Goal: Book appointment/travel/reservation

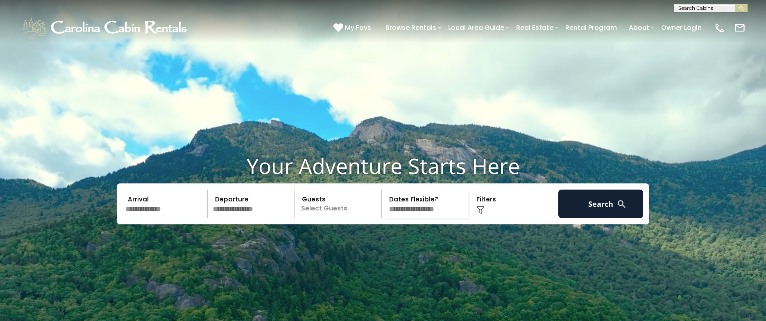
click at [151, 218] on input "text" at bounding box center [165, 204] width 85 height 29
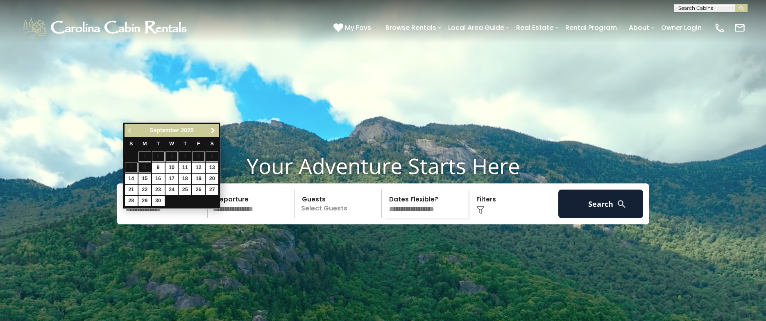
click at [211, 132] on span "Next" at bounding box center [213, 130] width 7 height 7
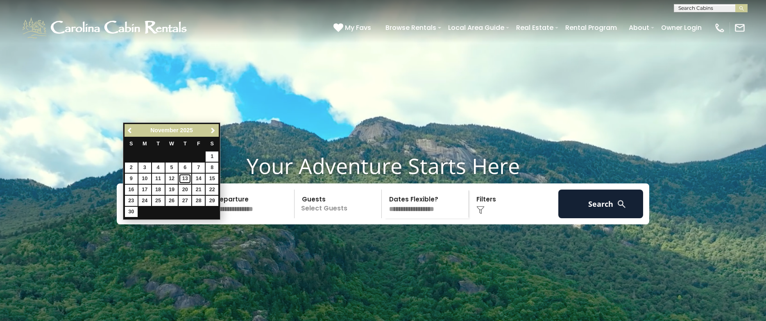
click at [186, 179] on link "13" at bounding box center [185, 179] width 13 height 10
type input "********"
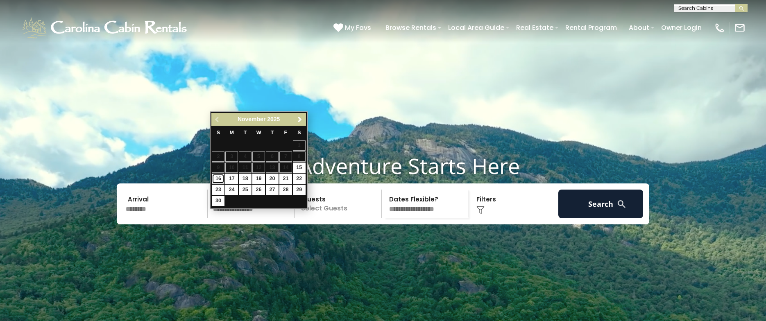
click at [218, 180] on link "16" at bounding box center [218, 179] width 13 height 10
type input "********"
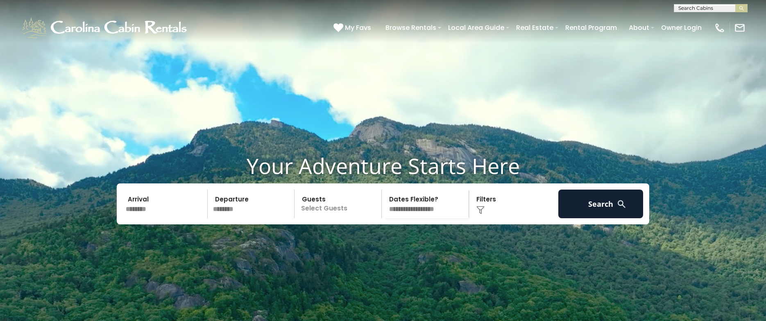
click at [343, 218] on p "Select Guests" at bounding box center [339, 204] width 84 height 29
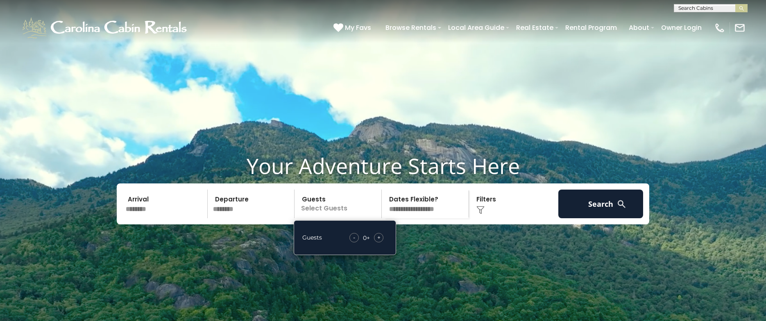
click at [377, 243] on div "+" at bounding box center [378, 237] width 9 height 9
click at [378, 242] on span "+" at bounding box center [378, 238] width 3 height 8
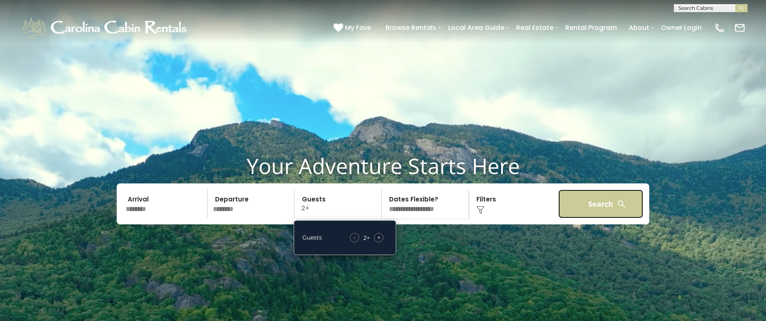
click at [607, 218] on button "Search" at bounding box center [601, 204] width 85 height 29
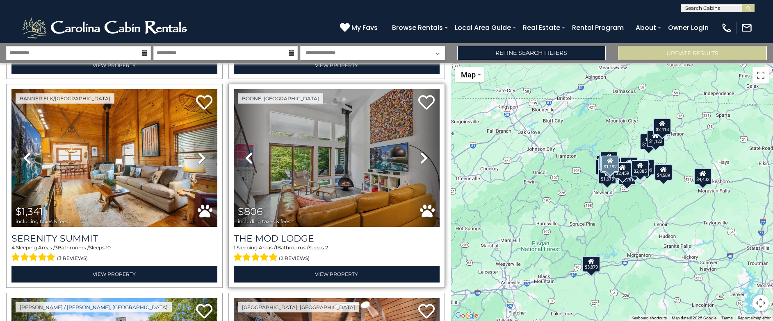
scroll to position [1251, 0]
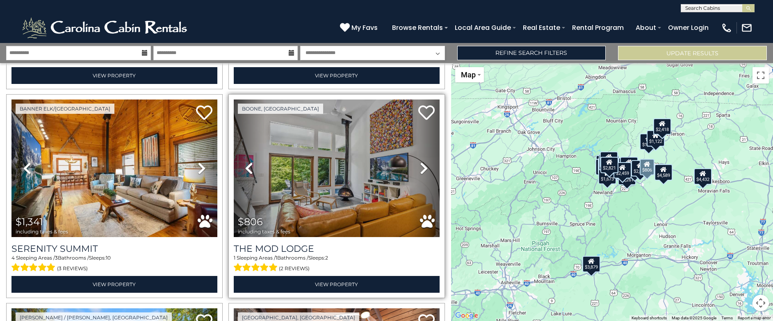
click at [420, 162] on icon at bounding box center [424, 168] width 8 height 13
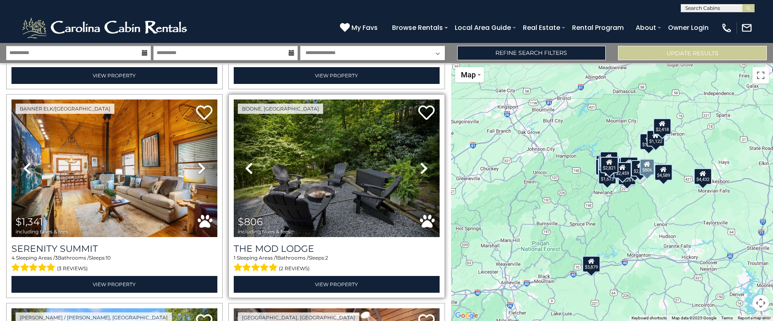
click at [420, 162] on icon at bounding box center [424, 168] width 8 height 13
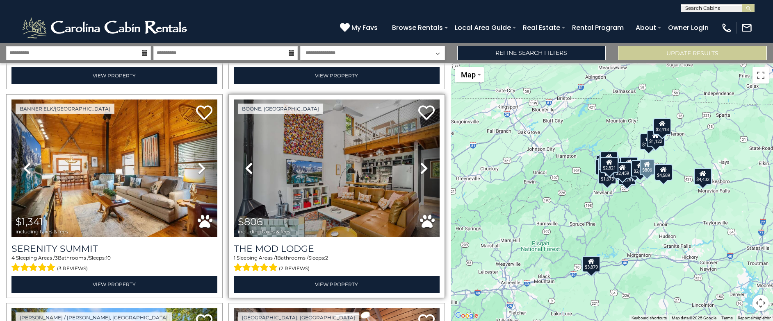
click at [420, 162] on icon at bounding box center [424, 168] width 8 height 13
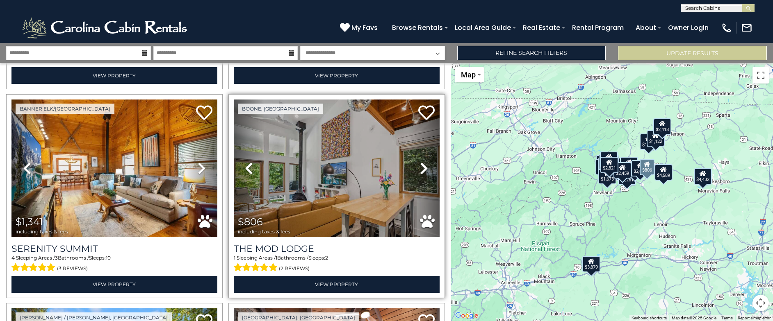
click at [420, 162] on icon at bounding box center [424, 168] width 8 height 13
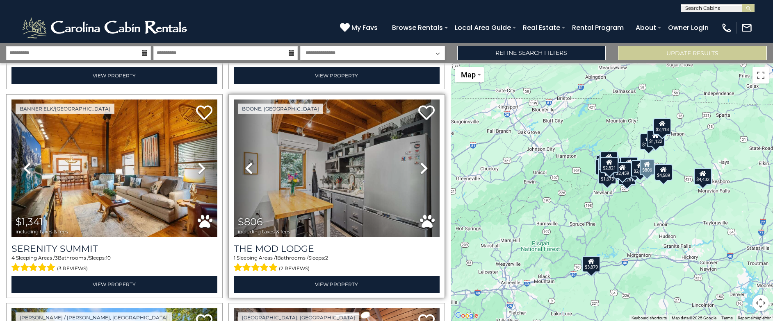
click at [420, 162] on icon at bounding box center [424, 168] width 8 height 13
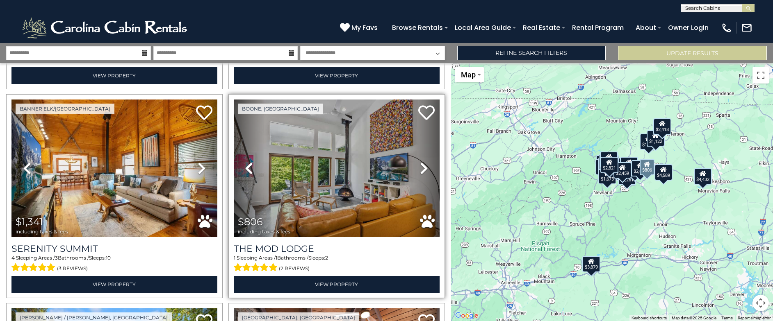
click at [421, 162] on icon at bounding box center [424, 168] width 8 height 13
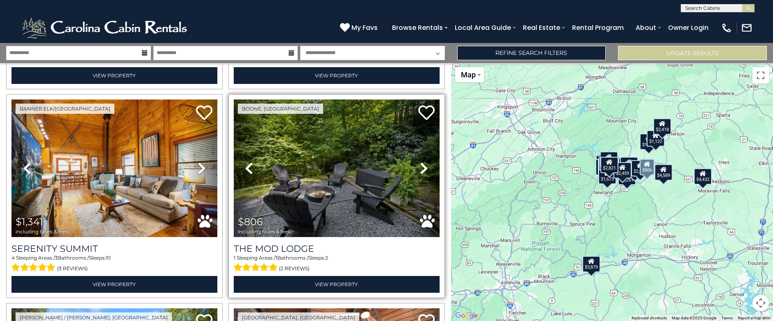
click at [421, 162] on icon at bounding box center [424, 168] width 8 height 13
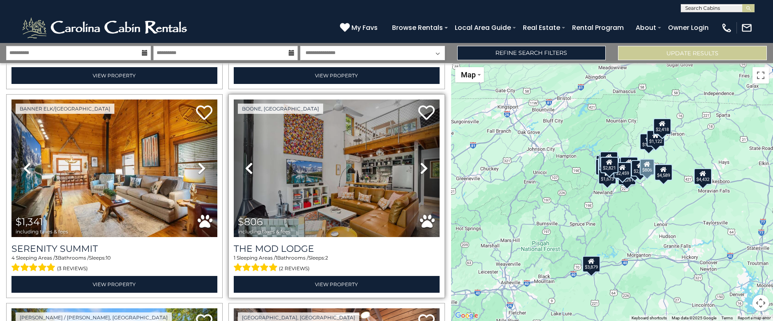
click at [421, 162] on icon at bounding box center [424, 168] width 8 height 13
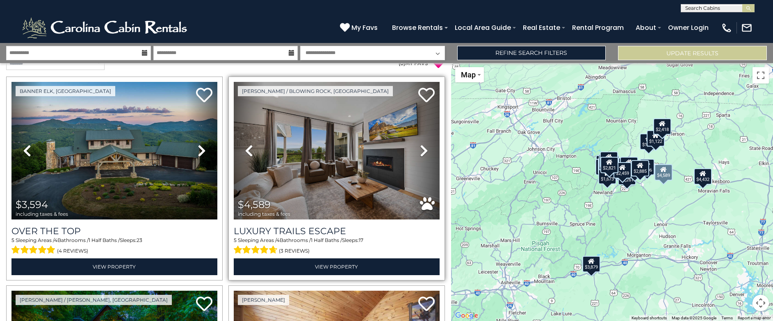
scroll to position [0, 0]
